Goal: Transaction & Acquisition: Purchase product/service

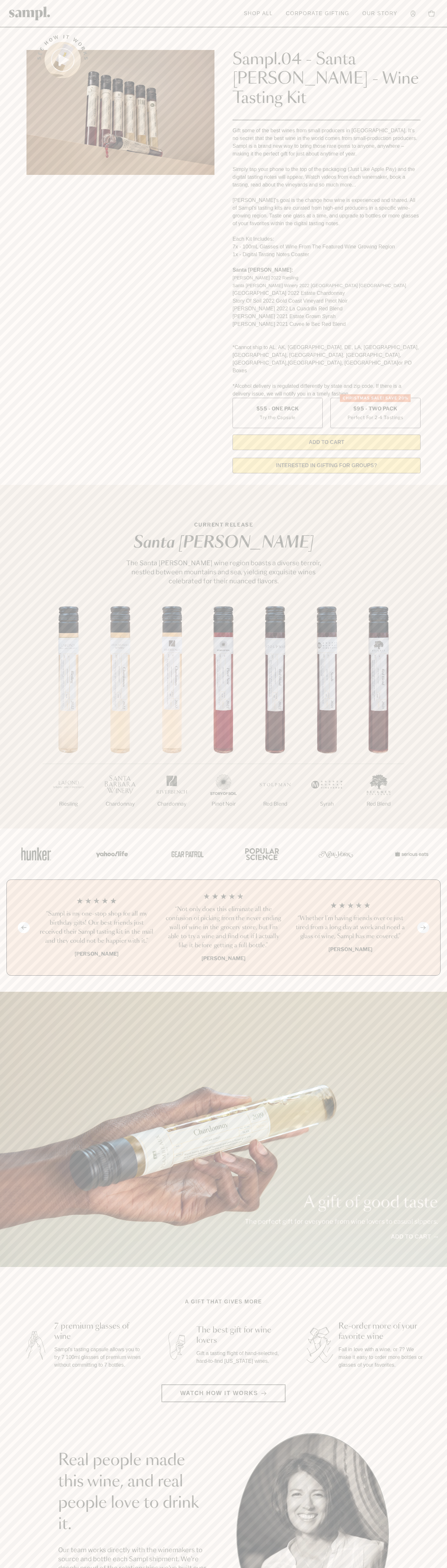
click at [91, 15] on header "Toggle navigation menu Shop All Corporate Gifting Our Story Account Story Shop …" at bounding box center [224, 13] width 447 height 27
click at [440, 1435] on section "Real people made this wine, and real people love to drink it. Our team works di…" at bounding box center [224, 1533] width 447 height 201
click at [152, 1567] on html "Skip to main content Toggle navigation menu Shop All Corporate Gifting Our Stor…" at bounding box center [224, 1304] width 447 height 2608
click at [23, 89] on div "See how it works Sampl.04 - Santa [PERSON_NAME] - Wine Tasting Kit Gift some of…" at bounding box center [224, 252] width 406 height 453
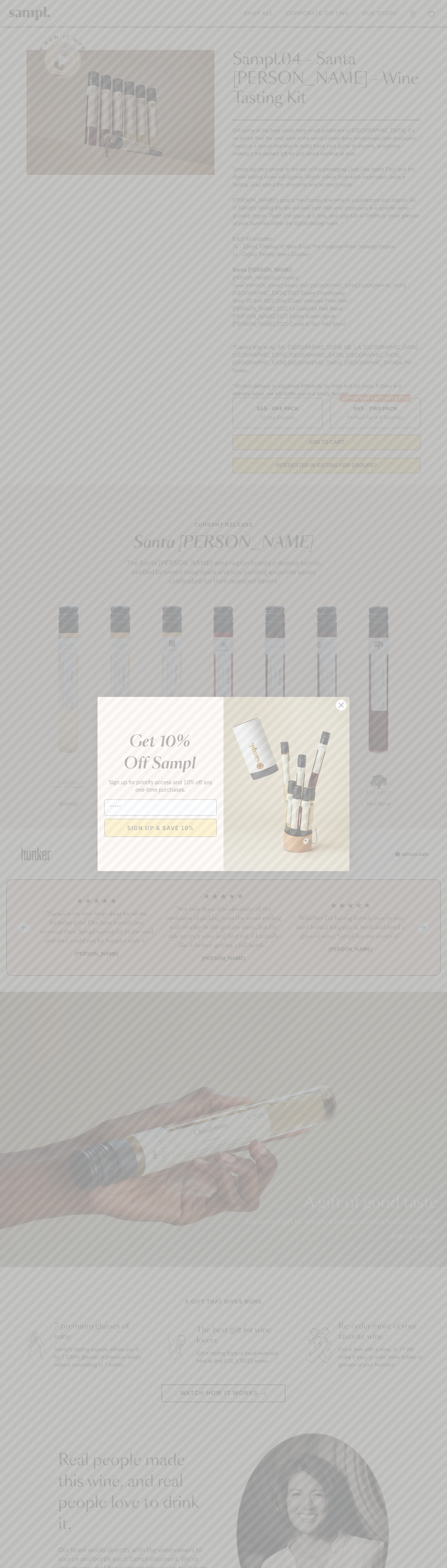
click at [341, 705] on icon "Close dialog" at bounding box center [341, 705] width 4 height 4
